Goal: Task Accomplishment & Management: Manage account settings

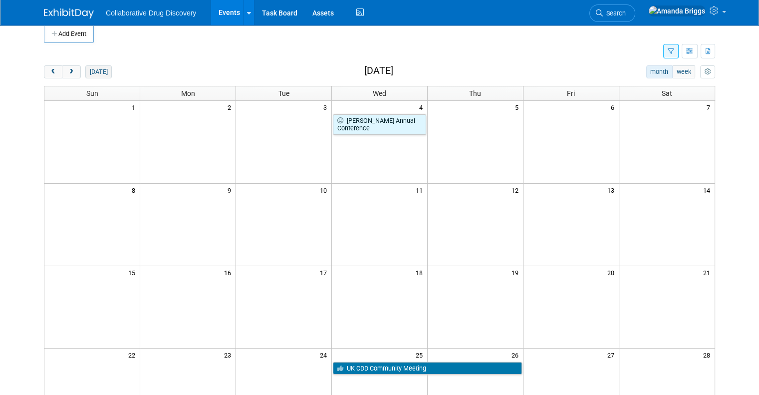
click at [87, 75] on button "[DATE]" at bounding box center [98, 71] width 26 height 13
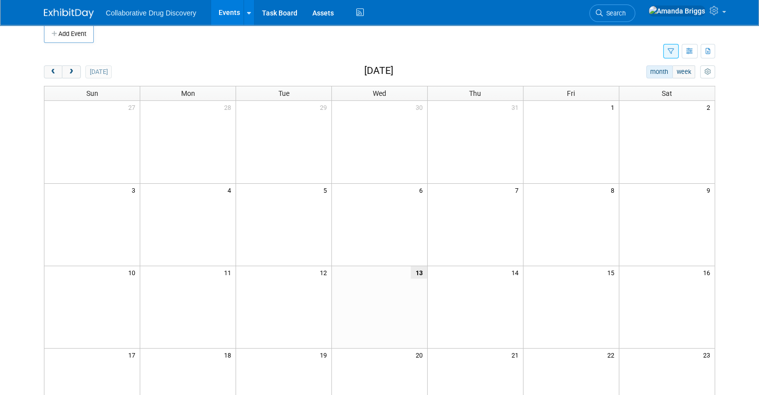
scroll to position [210, 0]
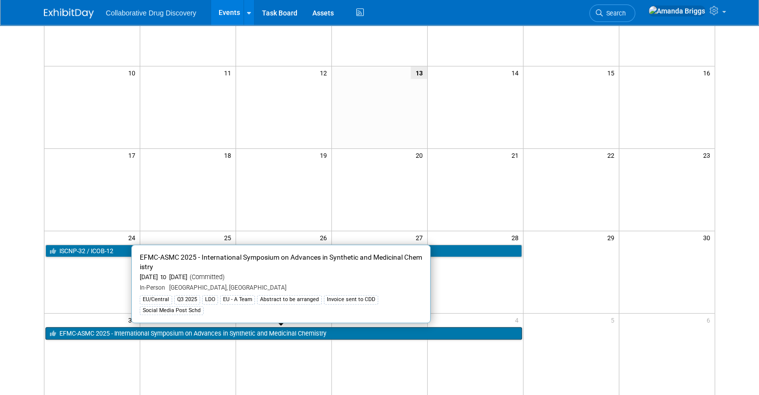
click at [226, 333] on link "EFMC-ASMC 2025 - International Symposium on Advances in Synthetic and Medicinal…" at bounding box center [283, 333] width 477 height 13
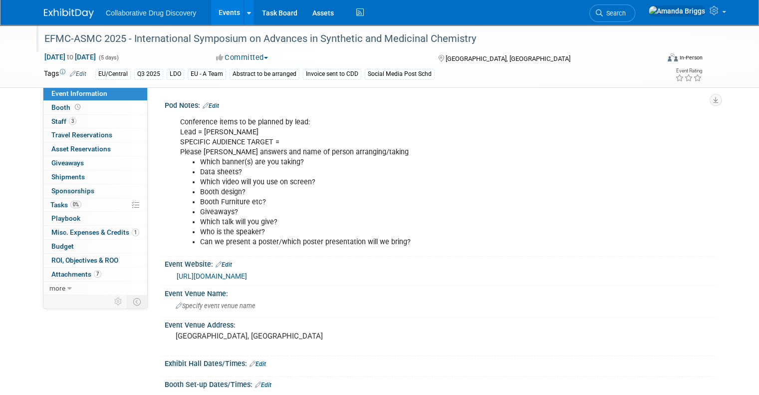
click at [232, 38] on div "EFMC-ASMC 2025 - International Symposium on Advances in Synthetic and Medicinal…" at bounding box center [344, 39] width 606 height 18
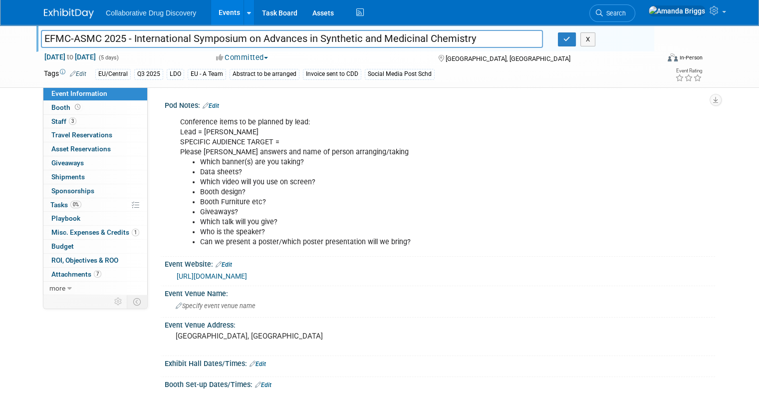
drag, startPoint x: 467, startPoint y: 37, endPoint x: 30, endPoint y: 26, distance: 437.0
click at [36, 26] on div "EFMC-ASMC 2025 - International Symposium on Advances in Synthetic and Medicinal…" at bounding box center [345, 38] width 618 height 27
click at [114, 39] on input "EFMC-ASMC 2025 - International Symposium on Advances in Synthetic and Medicinal…" at bounding box center [292, 38] width 502 height 17
drag, startPoint x: 118, startPoint y: 37, endPoint x: 36, endPoint y: 35, distance: 81.9
click at [41, 35] on input "EFMC-ASMC 2025 - International Symposium on Advances in Synthetic and Medicinal…" at bounding box center [292, 38] width 502 height 17
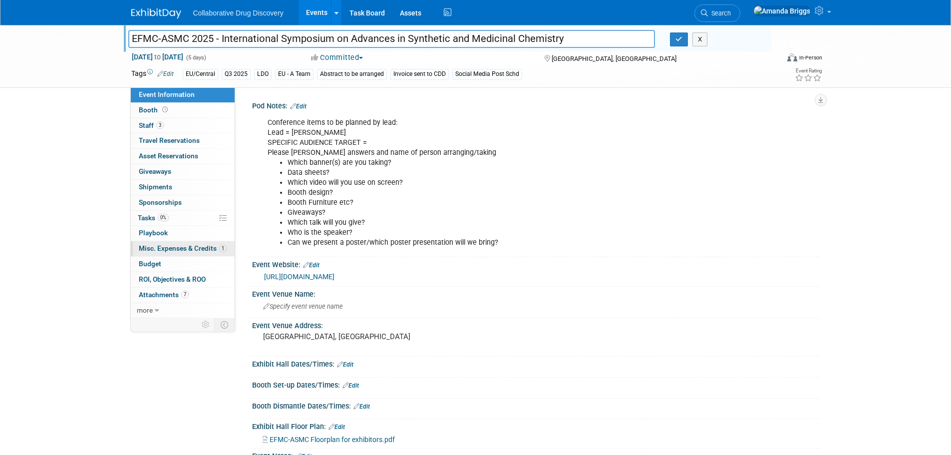
click at [163, 251] on span "Misc. Expenses & Credits 1" at bounding box center [183, 248] width 88 height 8
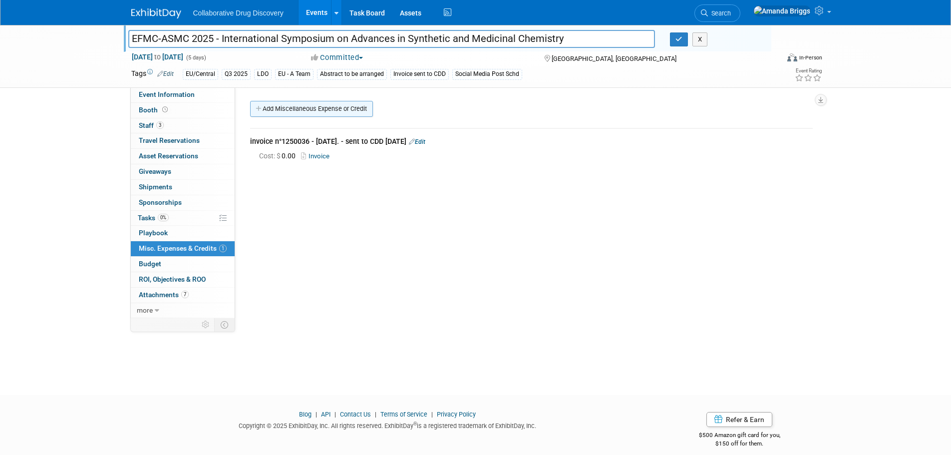
click at [288, 113] on link "Add Miscellaneous Expense or Credit" at bounding box center [311, 109] width 123 height 16
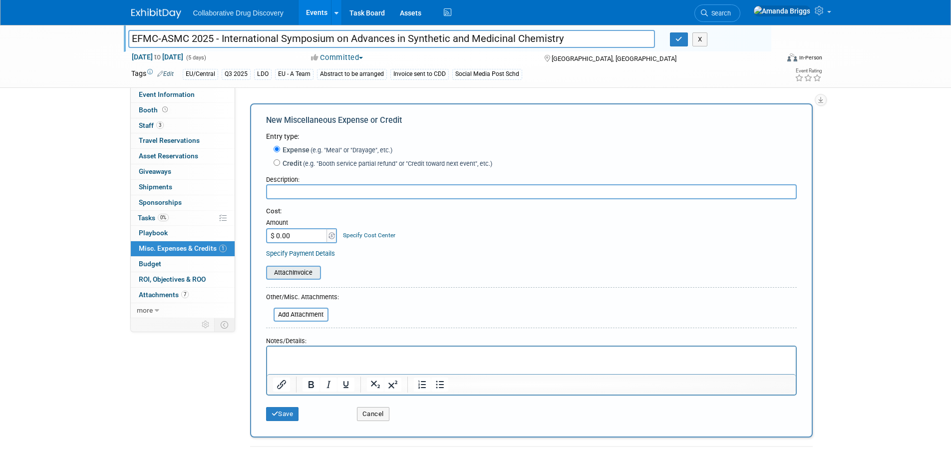
click at [292, 272] on input "file" at bounding box center [260, 273] width 119 height 12
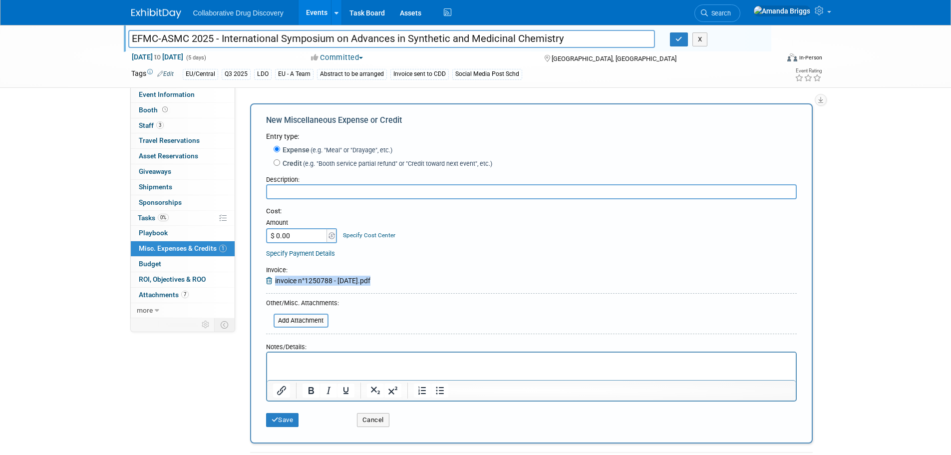
drag, startPoint x: 372, startPoint y: 280, endPoint x: 272, endPoint y: 281, distance: 99.9
click at [272, 281] on div "Invoice : invoice n°1250788 - 13-08-2025.pdf" at bounding box center [318, 276] width 104 height 20
copy div "invoice n°1250788 - 13-08-2025"
click at [310, 191] on input "text" at bounding box center [531, 191] width 531 height 15
paste input "invoice n°1250788 - 13-08-2025"
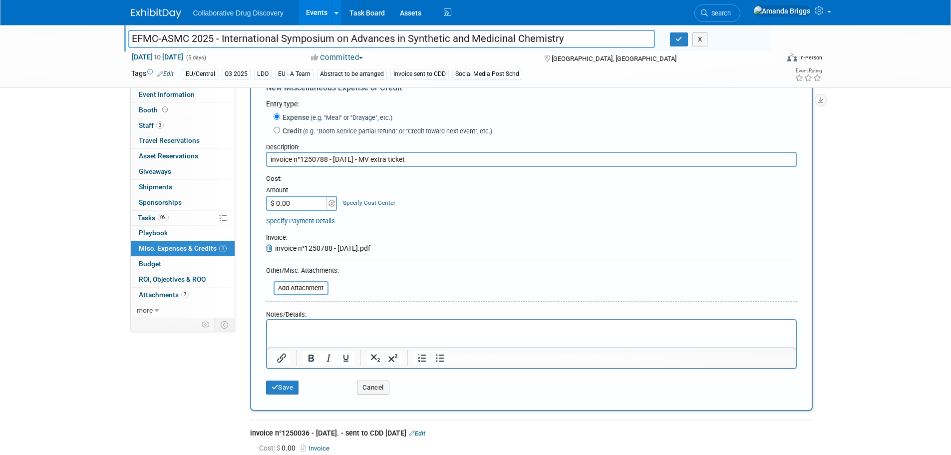
scroll to position [50, 0]
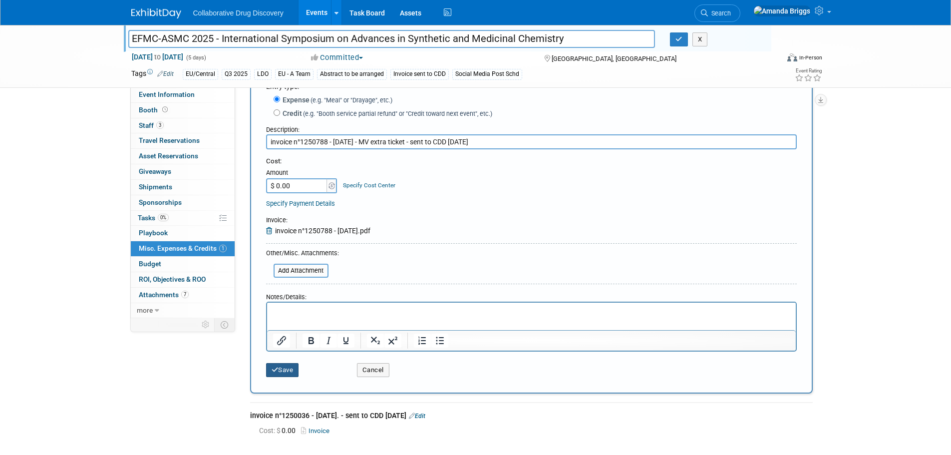
type input "invoice n°1250788 - 13-08-2025 - MV extra ticket - sent to CDD 13AUG2025"
click at [287, 369] on button "Save" at bounding box center [282, 370] width 33 height 14
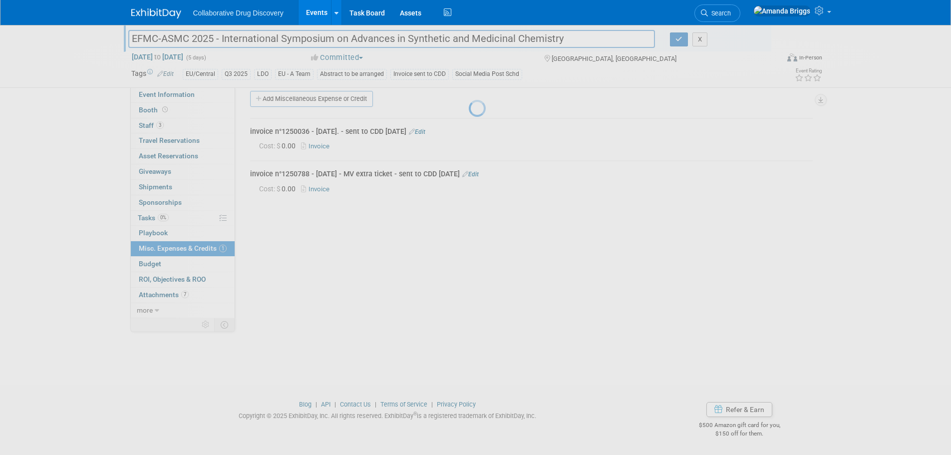
scroll to position [10, 0]
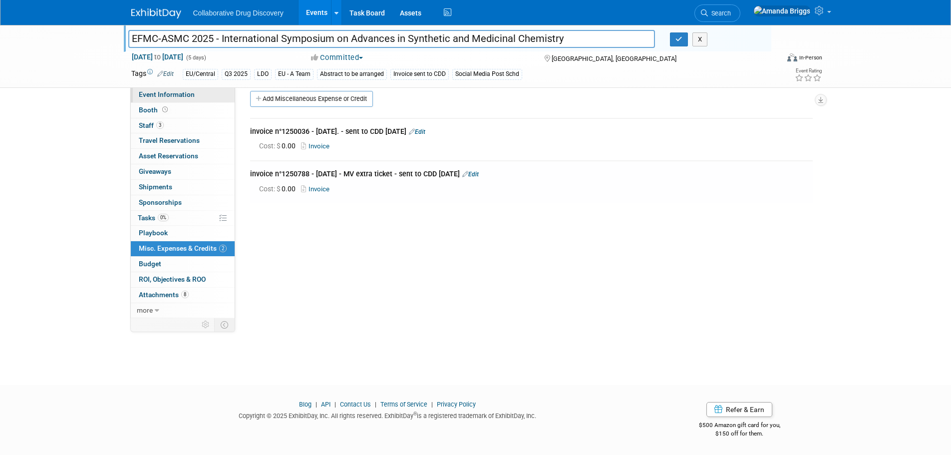
click at [169, 96] on span "Event Information" at bounding box center [167, 94] width 56 height 8
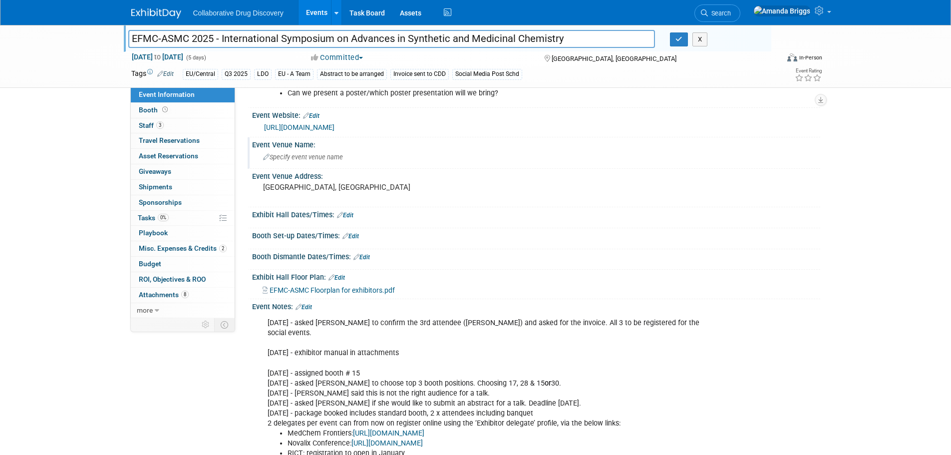
scroll to position [150, 0]
click at [312, 308] on link "Edit" at bounding box center [304, 306] width 16 height 7
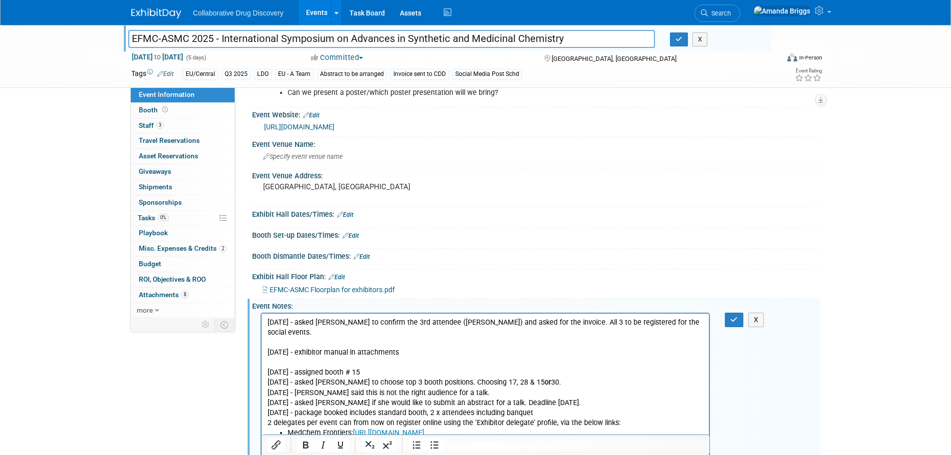
scroll to position [0, 0]
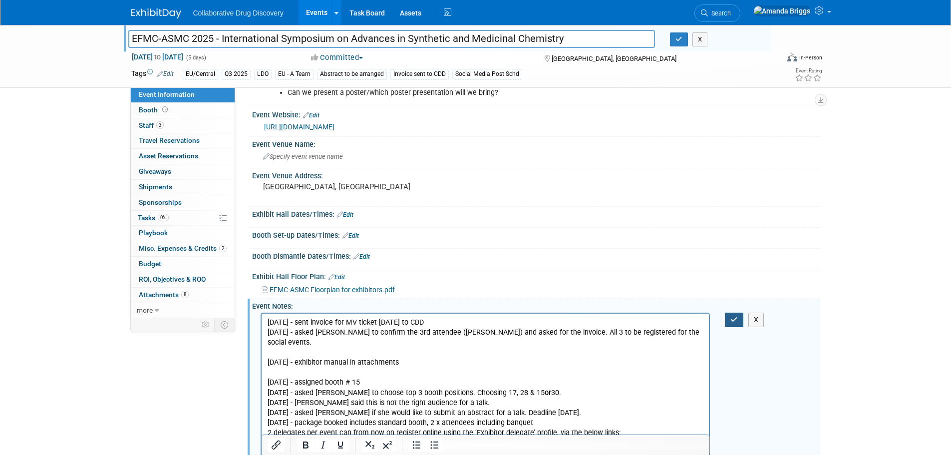
click at [734, 317] on icon "button" at bounding box center [733, 319] width 7 height 7
